Goal: Find specific page/section: Find specific page/section

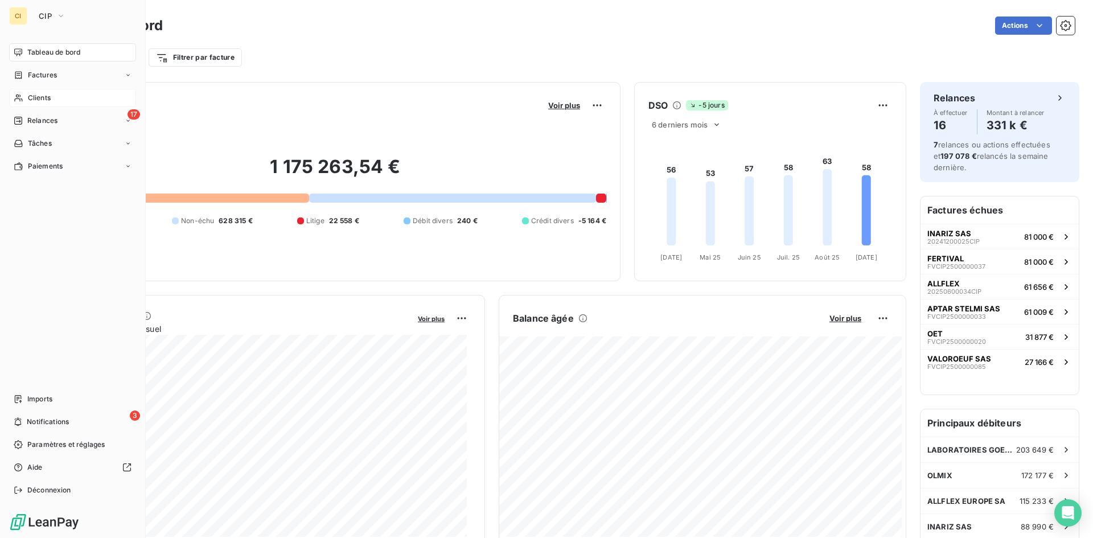
click at [31, 95] on span "Clients" at bounding box center [39, 98] width 23 height 10
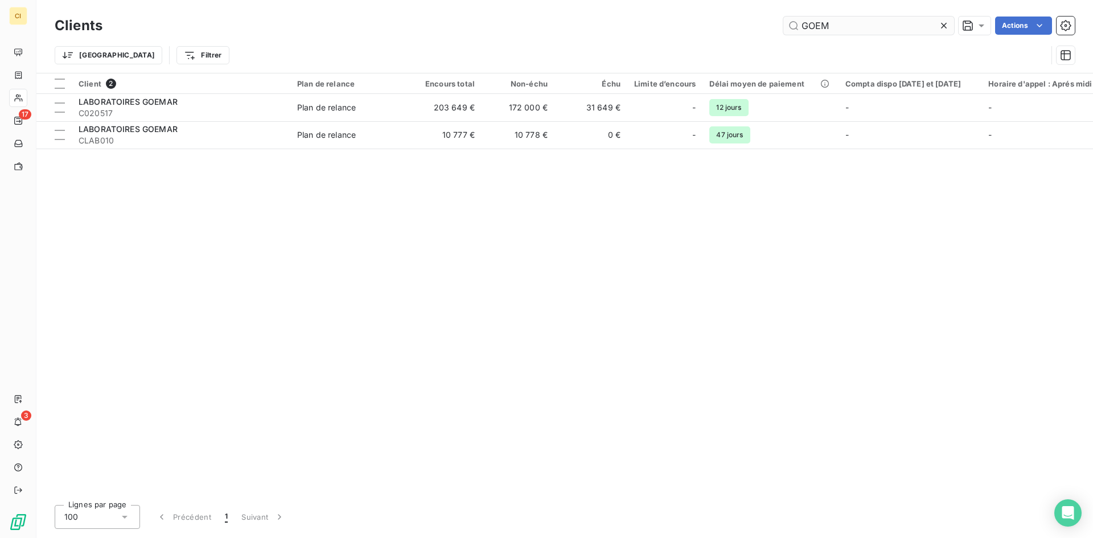
drag, startPoint x: 830, startPoint y: 23, endPoint x: 787, endPoint y: 32, distance: 44.2
click at [787, 32] on input "GOEM" at bounding box center [868, 26] width 171 height 18
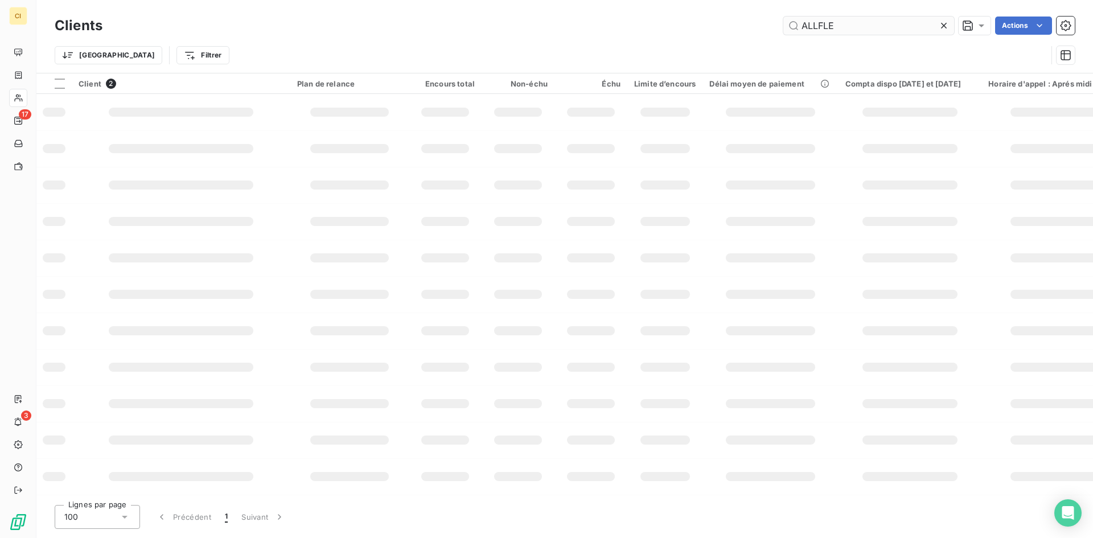
type input "ALLFLE"
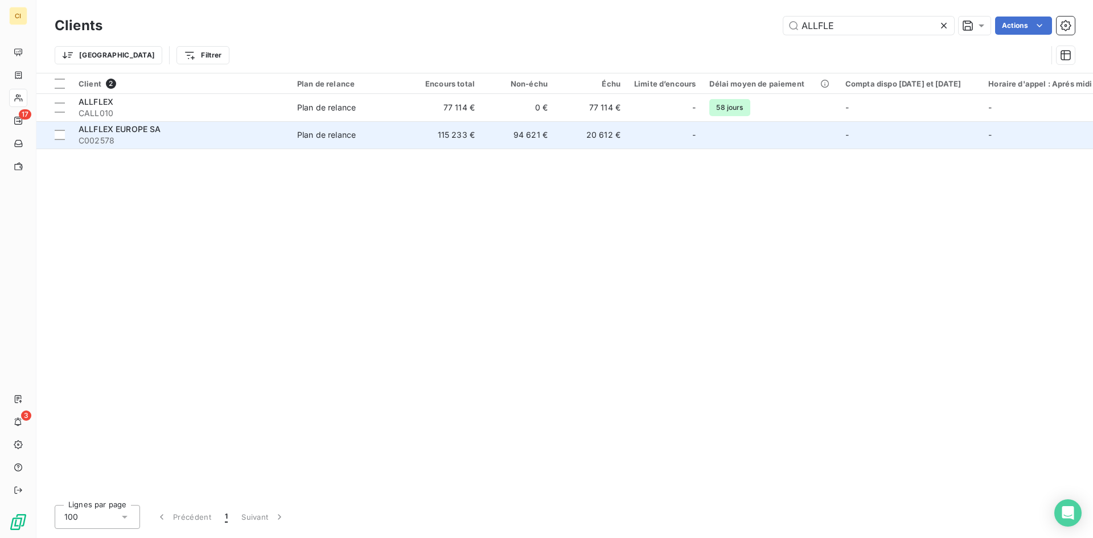
click at [190, 127] on div "ALLFLEX EUROPE SA" at bounding box center [181, 128] width 205 height 11
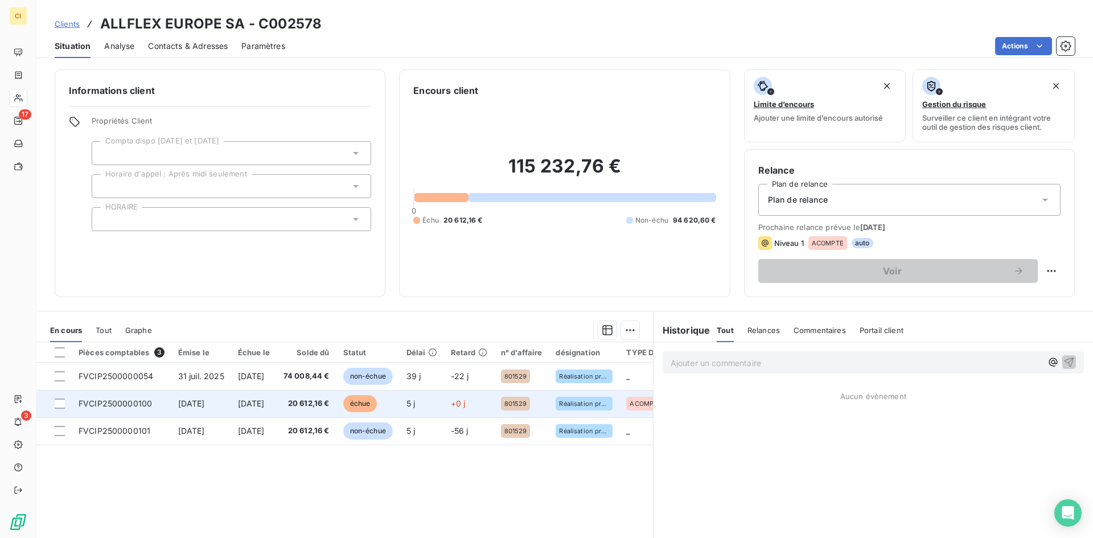
click at [179, 411] on td "[DATE]" at bounding box center [201, 403] width 60 height 27
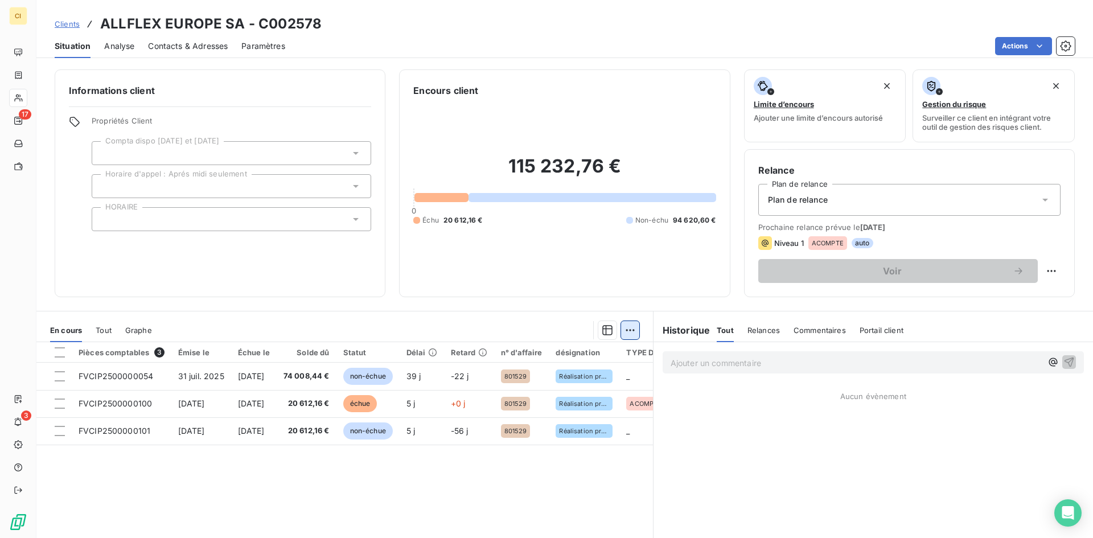
click at [628, 328] on html "CI 17 3 Clients ALLFLEX EUROPE SA - C002578 Situation Analyse Contacts & Adress…" at bounding box center [546, 269] width 1093 height 538
click at [627, 327] on html "CI 17 3 Clients ALLFLEX EUROPE SA - C002578 Situation Analyse Contacts & Adress…" at bounding box center [546, 269] width 1093 height 538
click at [602, 328] on icon "button" at bounding box center [607, 330] width 10 height 10
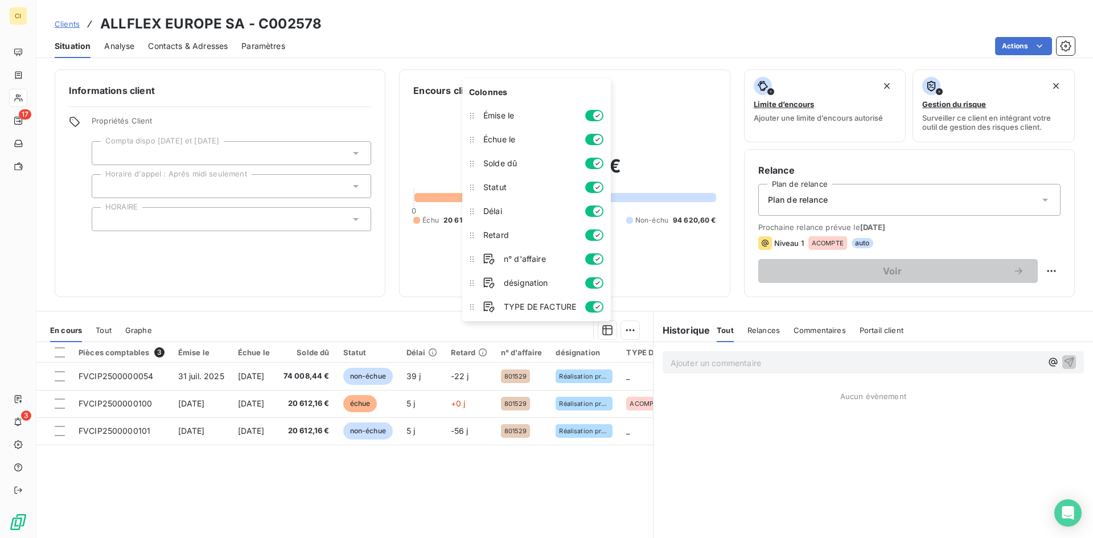
click at [597, 312] on div "TYPE DE FACTURE" at bounding box center [543, 306] width 129 height 23
click at [597, 307] on icon "button" at bounding box center [597, 306] width 9 height 9
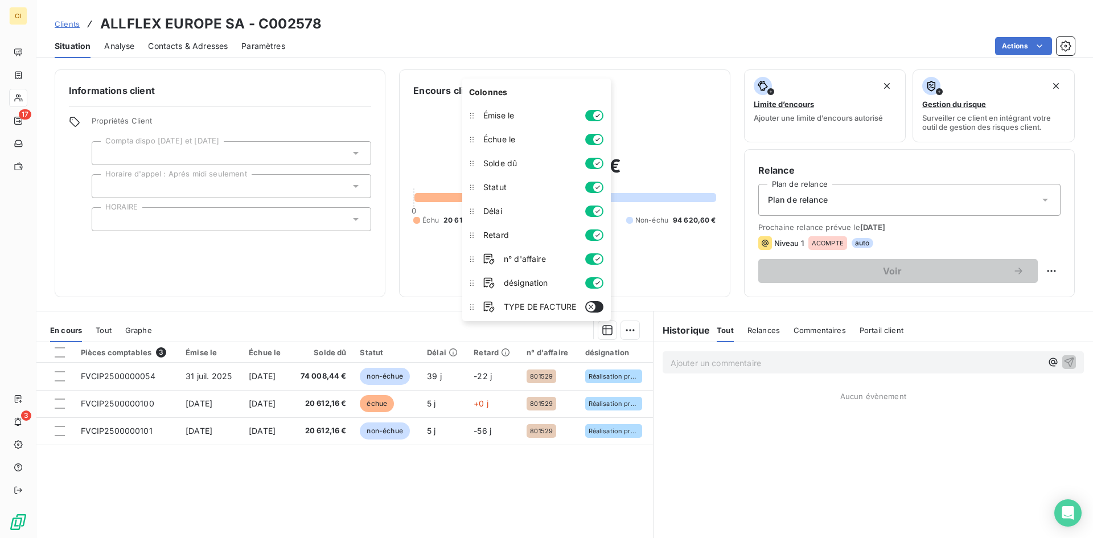
click at [597, 308] on button "button" at bounding box center [594, 306] width 18 height 11
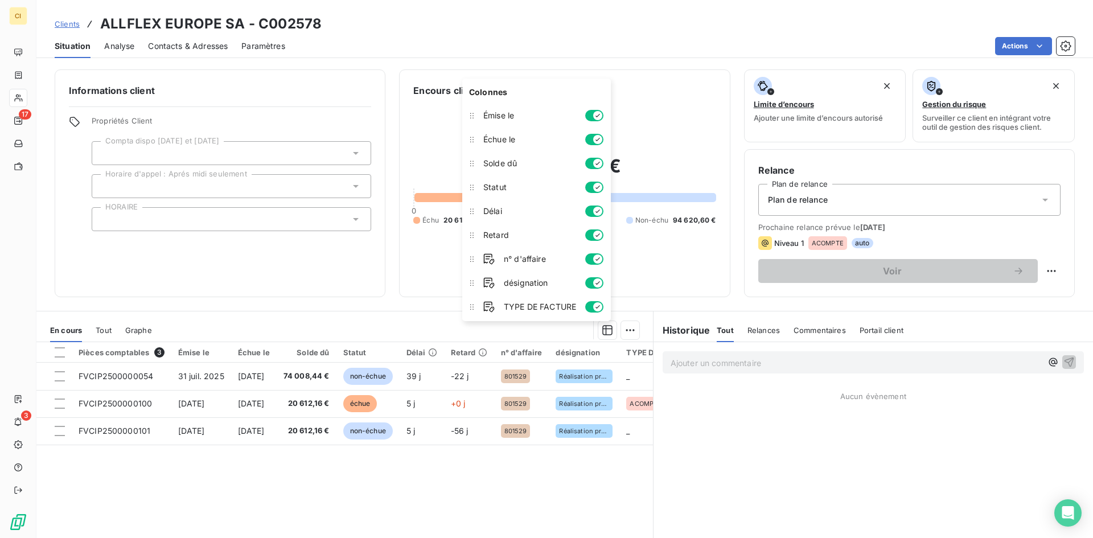
click at [678, 303] on div "Informations client Propriétés Client Compta dispo [DATE] et [DATE] Horaire d'a…" at bounding box center [564, 300] width 1056 height 475
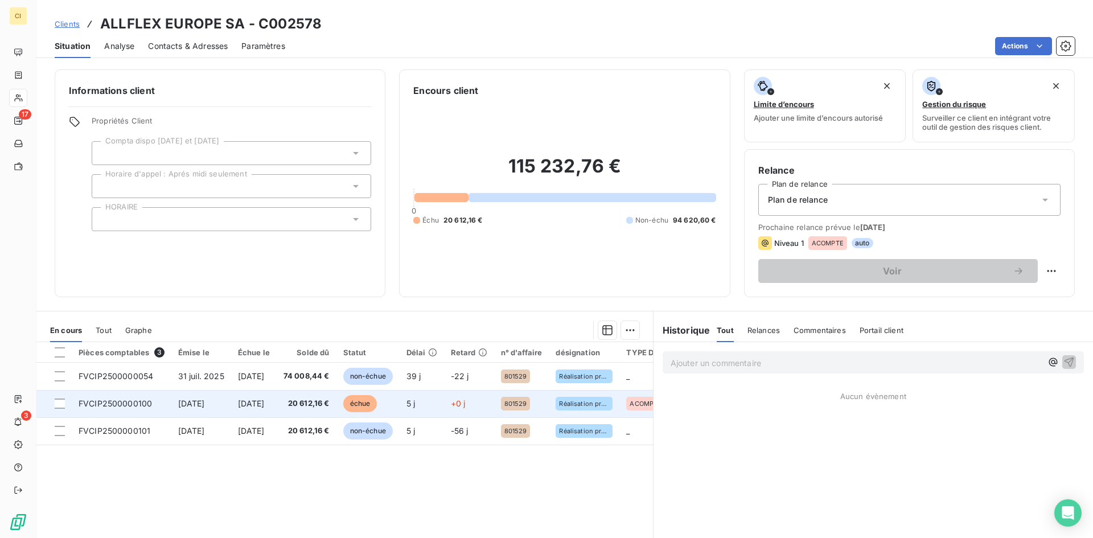
click at [139, 404] on span "FVCIP2500000100" at bounding box center [115, 403] width 73 height 10
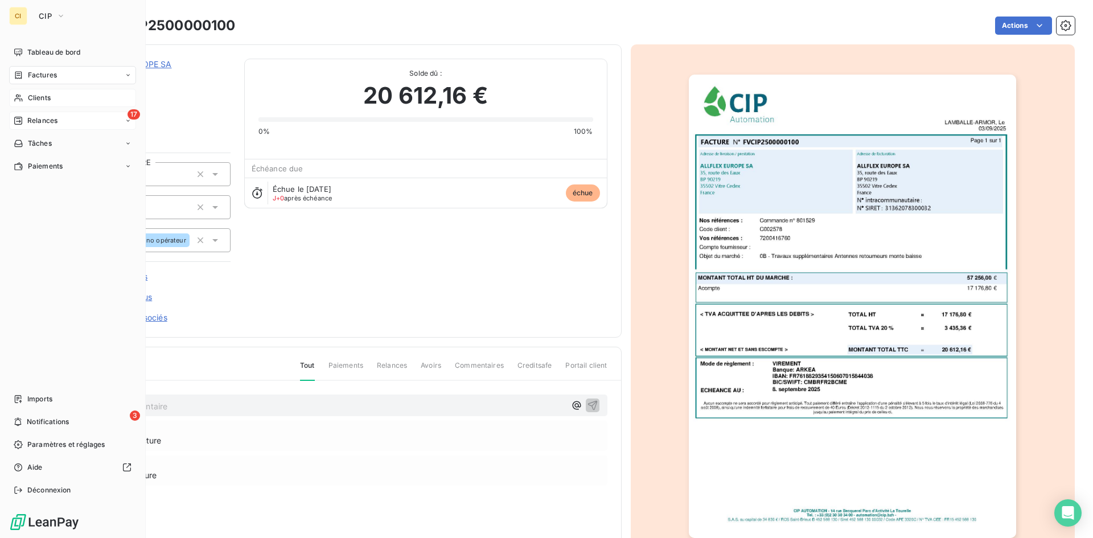
click at [51, 120] on span "Relances" at bounding box center [42, 121] width 30 height 10
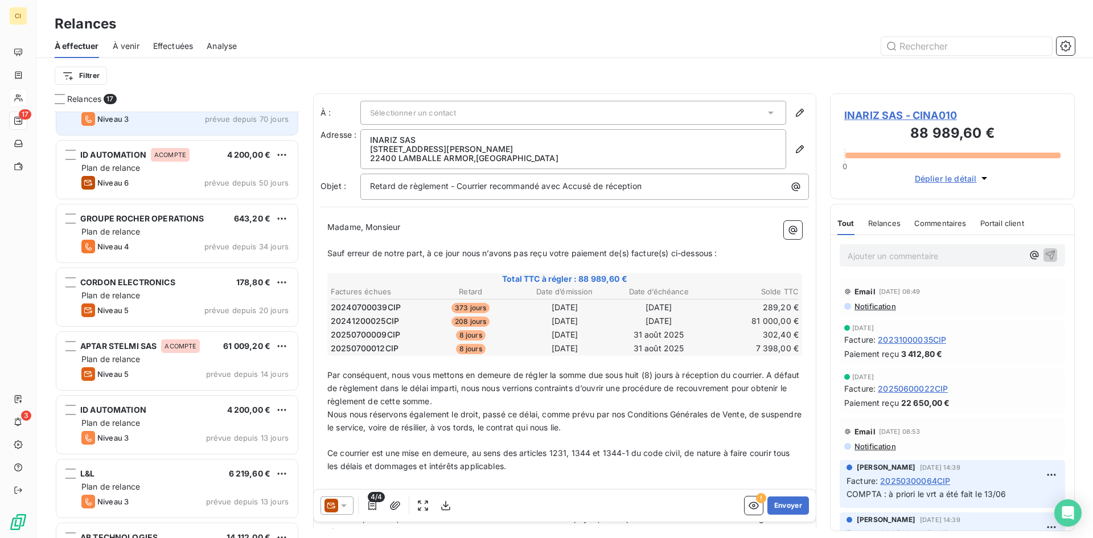
scroll to position [513, 0]
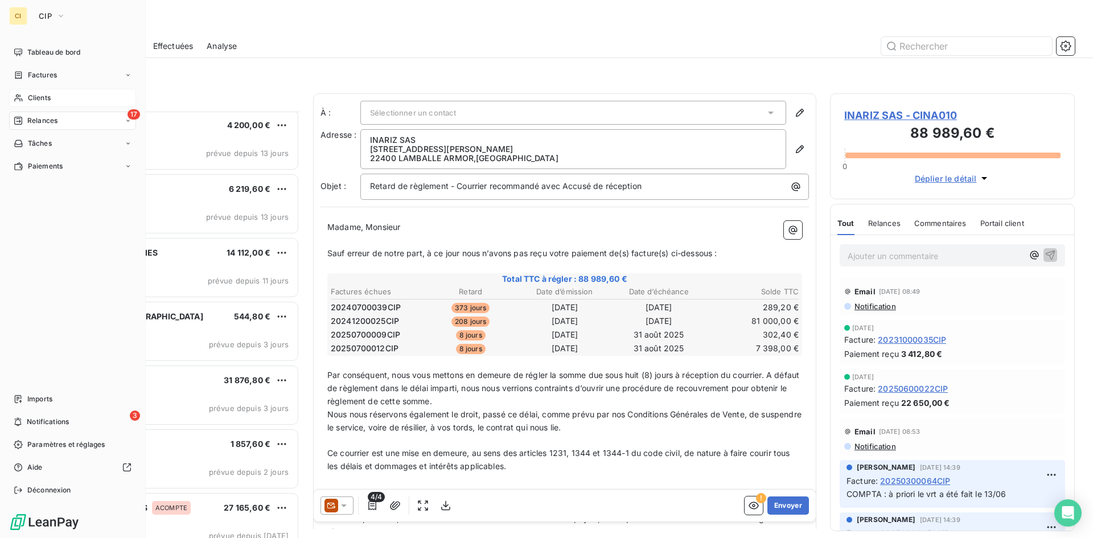
click at [44, 103] on div "Clients" at bounding box center [72, 98] width 127 height 18
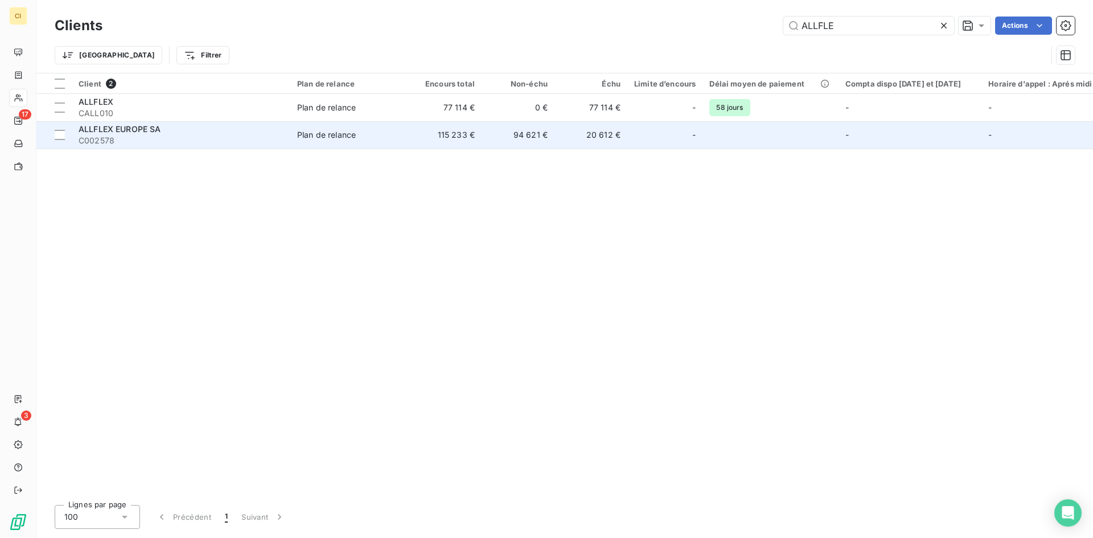
click at [187, 139] on span "C002578" at bounding box center [181, 140] width 205 height 11
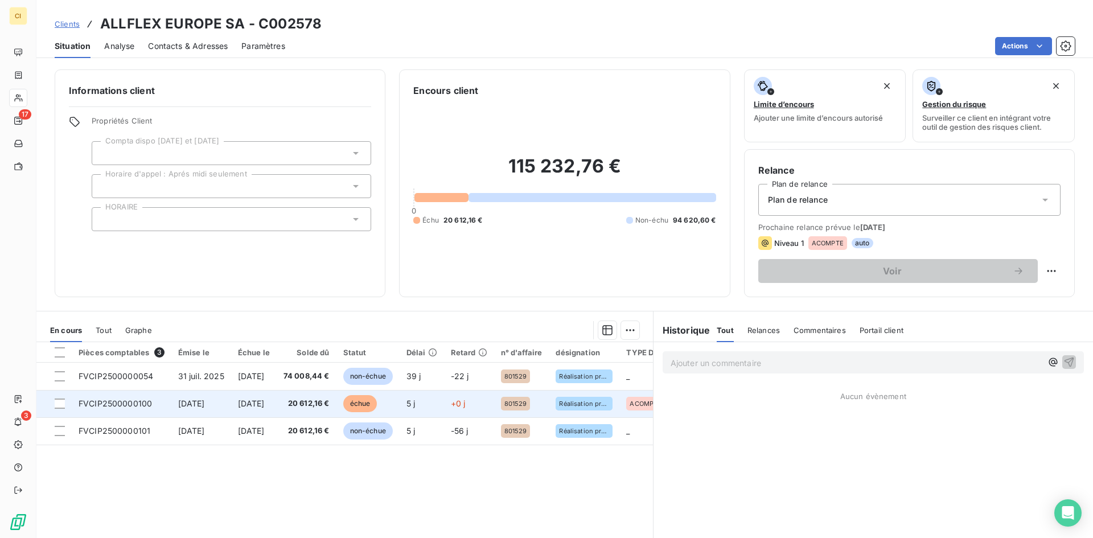
click at [150, 407] on span "FVCIP2500000100" at bounding box center [115, 403] width 73 height 10
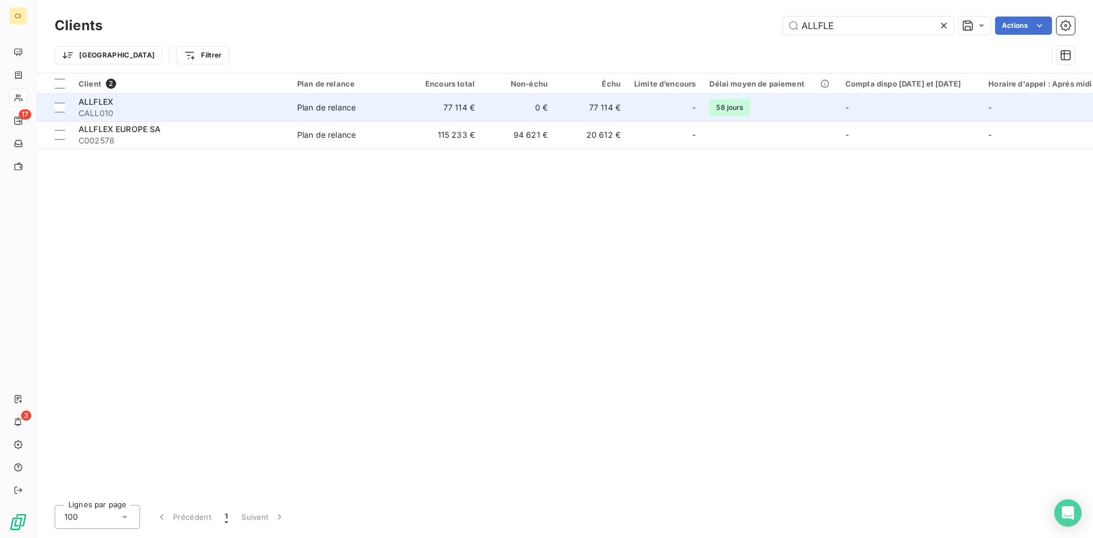
click at [350, 112] on div "Plan de relance" at bounding box center [326, 107] width 59 height 11
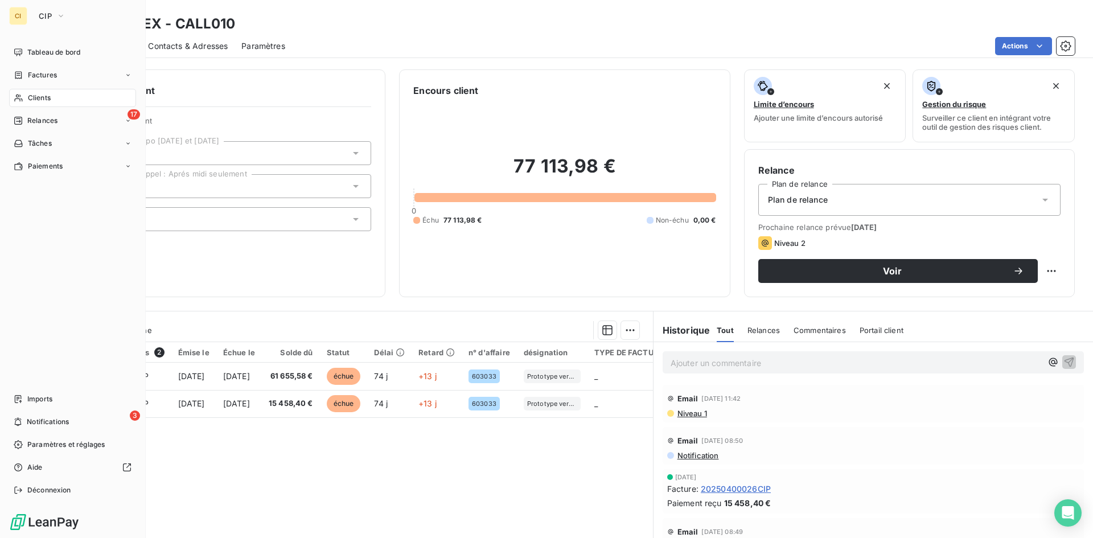
click at [46, 96] on span "Clients" at bounding box center [39, 98] width 23 height 10
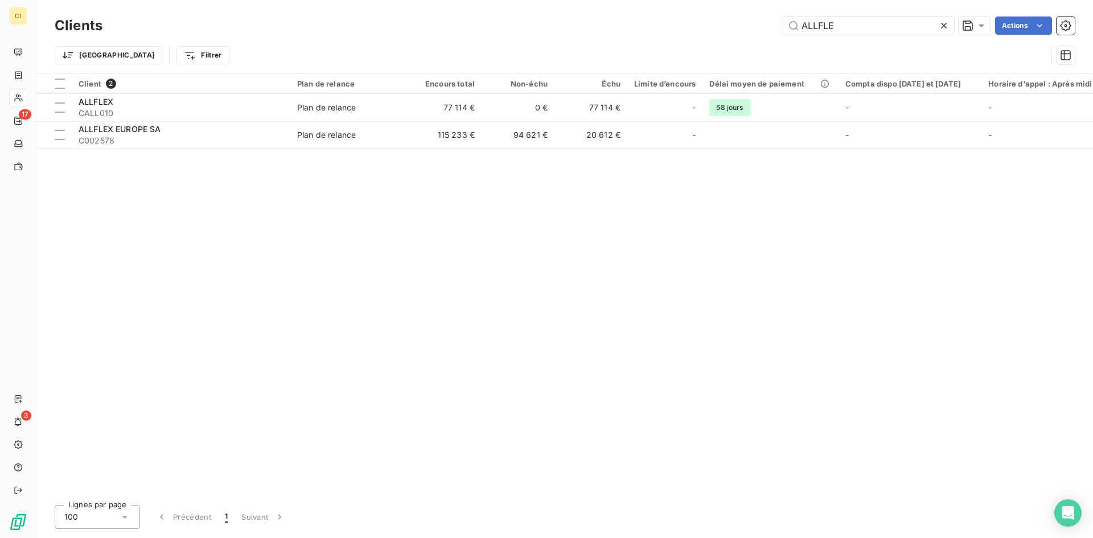
click at [943, 23] on icon at bounding box center [943, 25] width 11 height 11
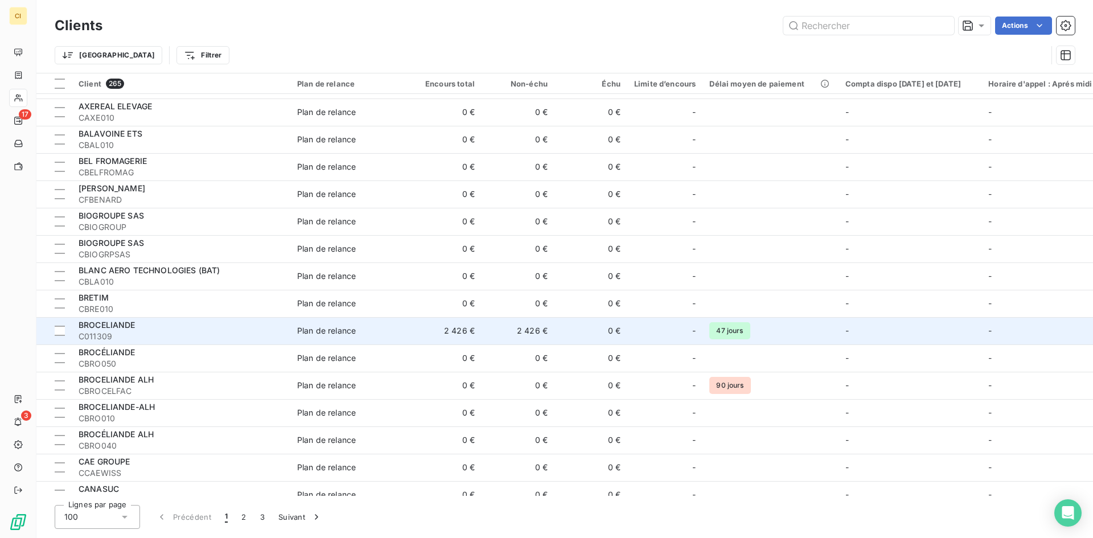
scroll to position [854, 0]
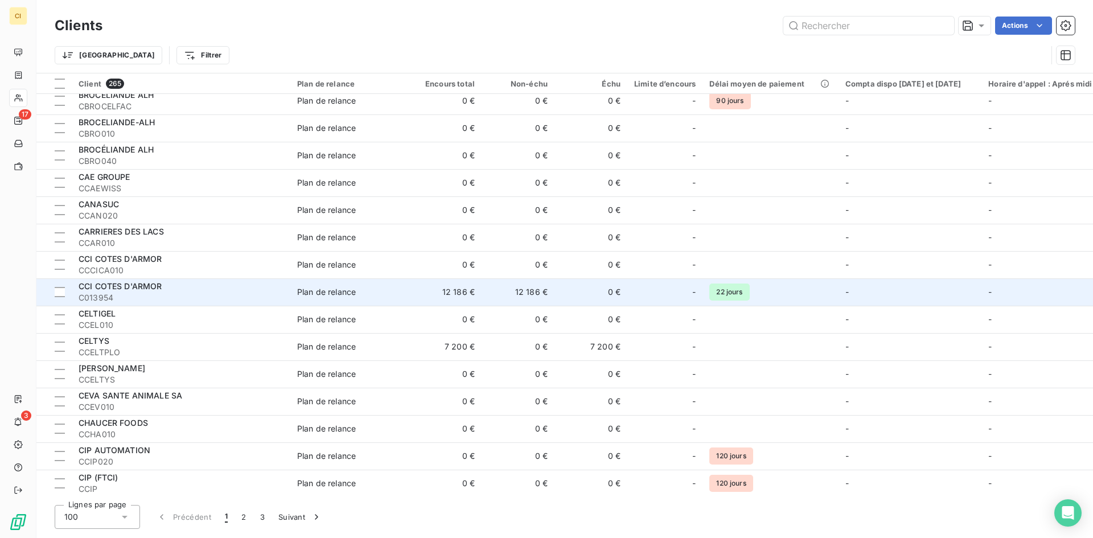
click at [183, 299] on span "C013954" at bounding box center [181, 297] width 205 height 11
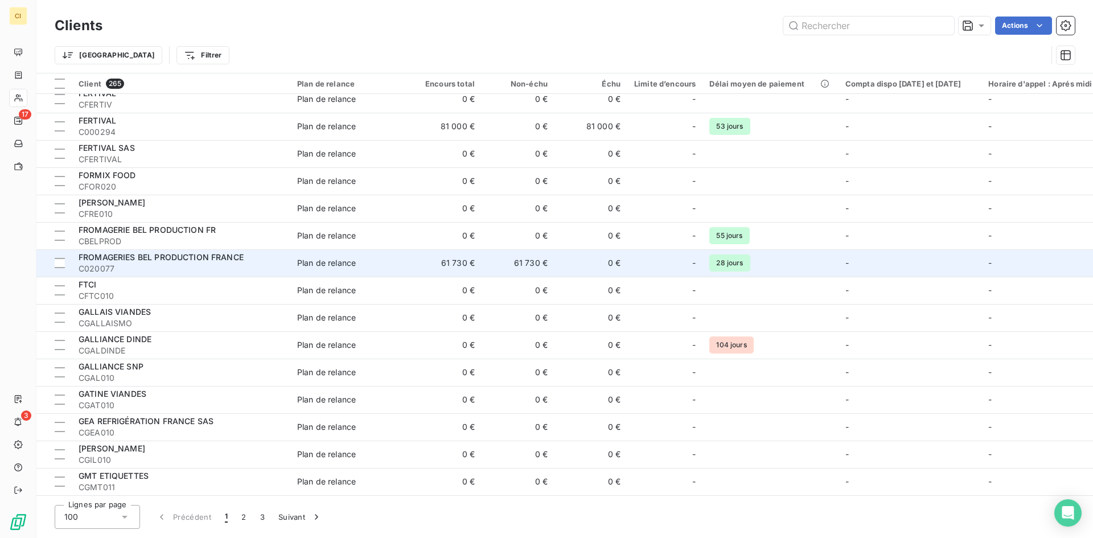
scroll to position [2335, 0]
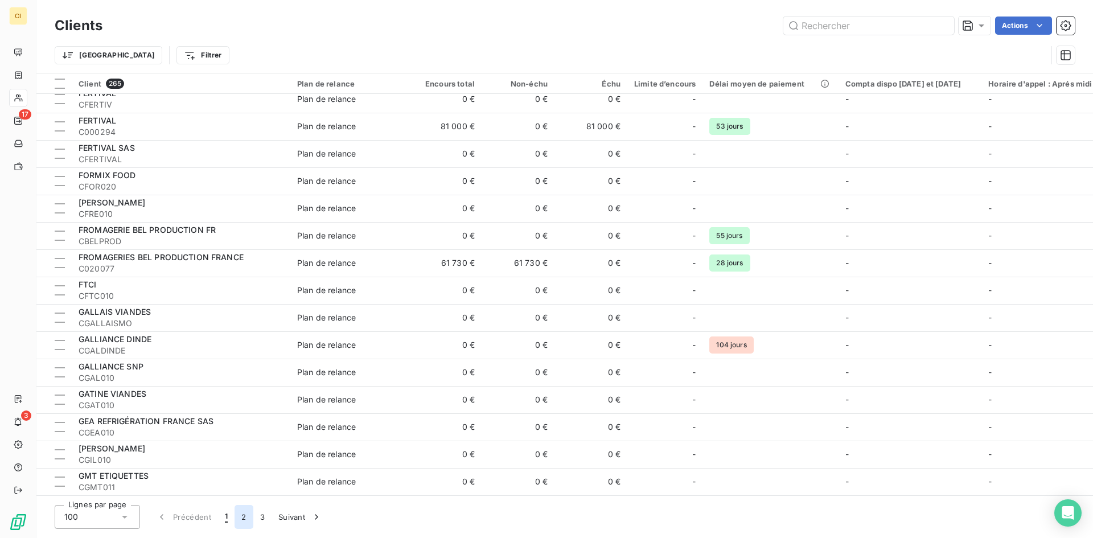
click at [248, 516] on button "2" at bounding box center [243, 517] width 18 height 24
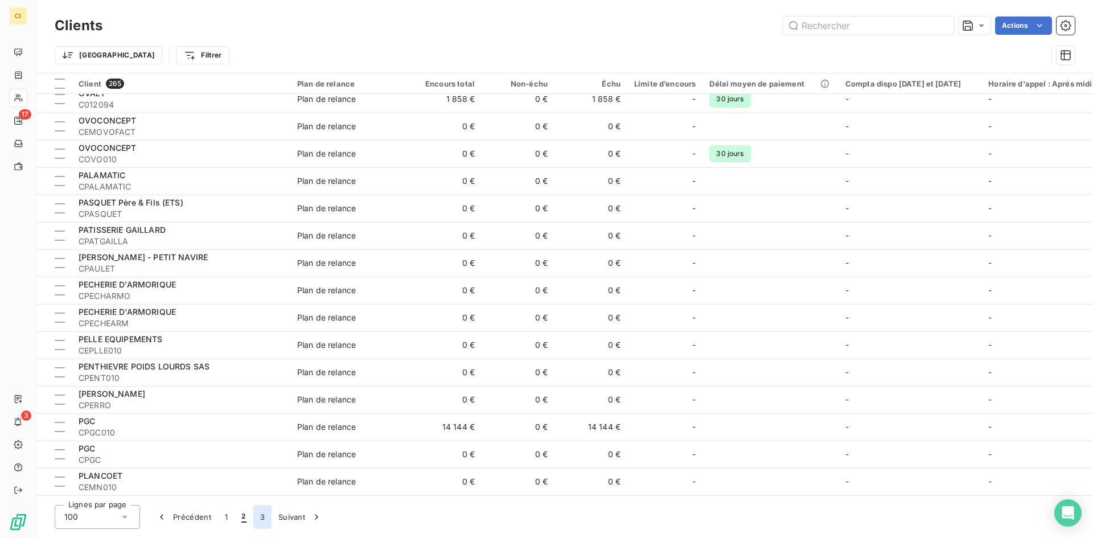
click at [261, 517] on button "3" at bounding box center [262, 517] width 18 height 24
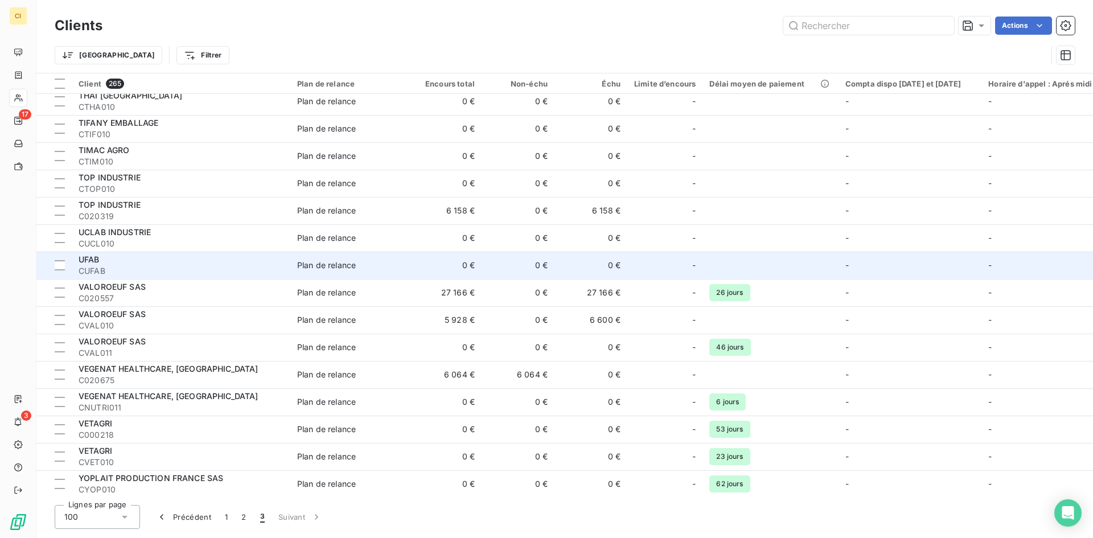
scroll to position [1379, 0]
